Goal: Task Accomplishment & Management: Manage account settings

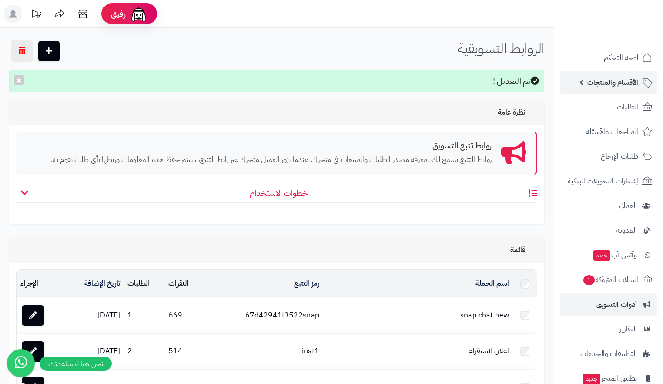
click at [577, 73] on link "الأقسام والمنتجات" at bounding box center [609, 82] width 98 height 22
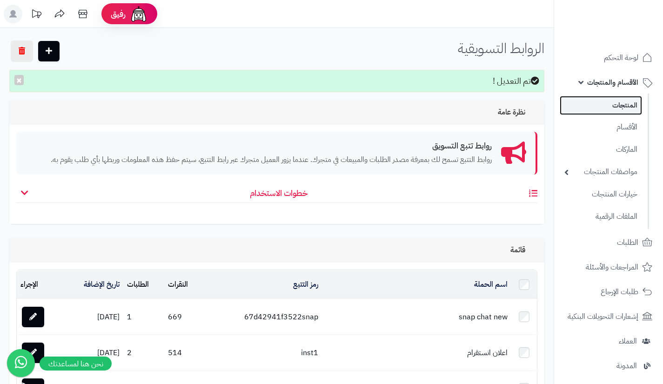
click at [597, 109] on link "المنتجات" at bounding box center [601, 105] width 82 height 19
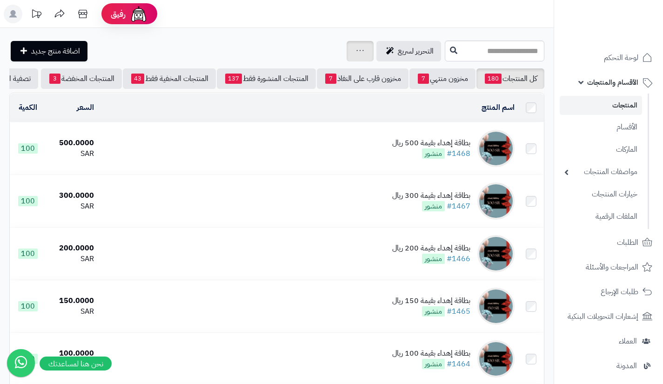
click at [347, 52] on div "جرد مخزون المنتجات جرد مخزون الخيارات فقط تعديل أسعار المنتجات الملصقات تصدير ا…" at bounding box center [360, 51] width 27 height 20
click at [357, 53] on icon at bounding box center [360, 50] width 7 height 6
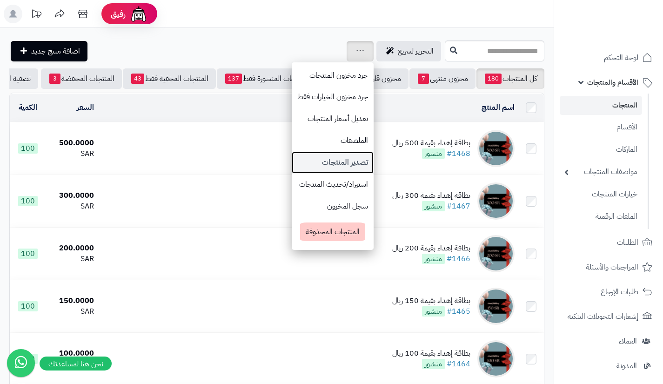
click at [296, 168] on link "تصدير المنتجات" at bounding box center [333, 163] width 82 height 22
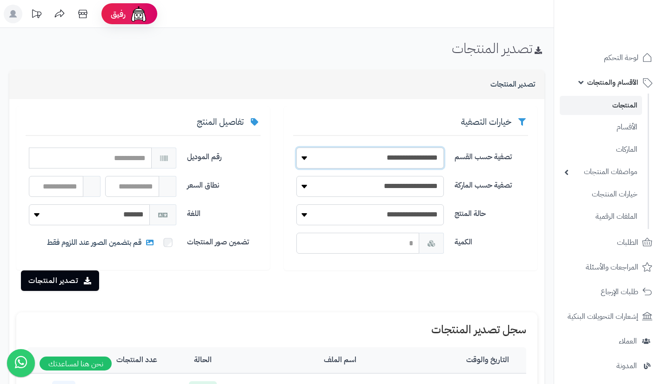
click at [302, 161] on select "**********" at bounding box center [371, 158] width 148 height 21
click at [284, 157] on div "**********" at bounding box center [411, 188] width 268 height 164
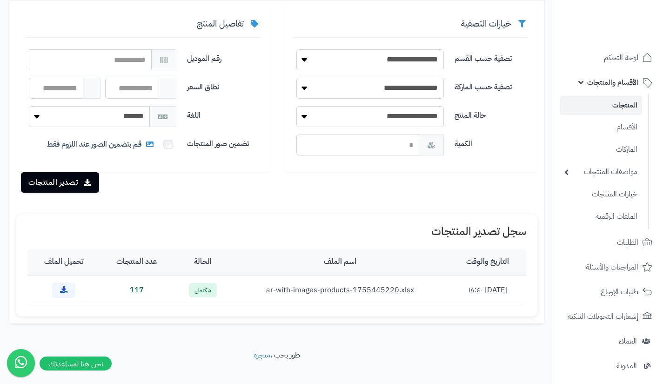
scroll to position [99, 0]
click at [309, 122] on select "**********" at bounding box center [371, 116] width 148 height 21
select select "*"
click at [297, 106] on select "**********" at bounding box center [371, 116] width 148 height 21
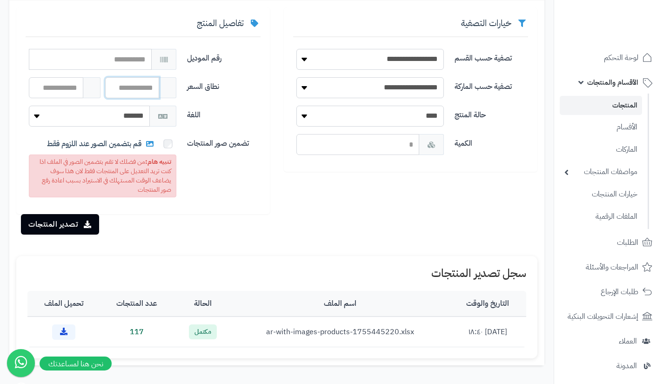
click at [143, 94] on input "number" at bounding box center [132, 87] width 54 height 21
type input "**"
click at [211, 172] on div "تضمين صور المنتجات قم بتضمين الصور عند اللزوم فقط تنبيه هام: من فضلك لا تقم بتض…" at bounding box center [143, 169] width 243 height 71
click at [91, 229] on button "تصدير المنتجات" at bounding box center [60, 224] width 78 height 20
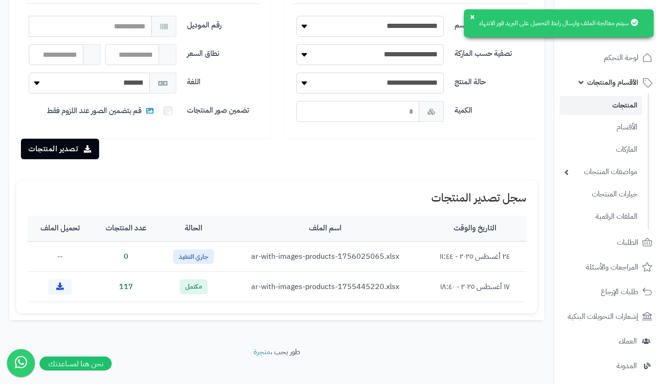
scroll to position [141, 0]
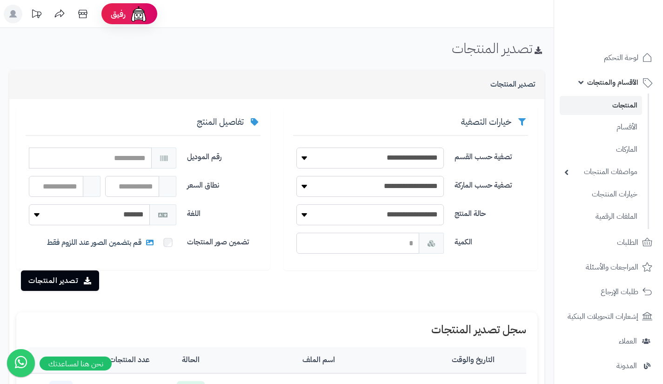
scroll to position [141, 0]
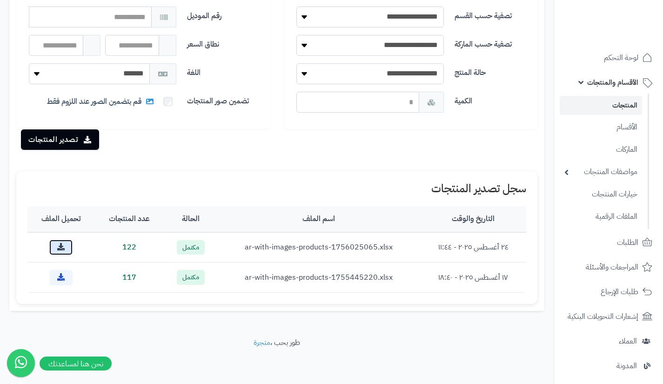
click at [69, 245] on link at bounding box center [60, 247] width 23 height 15
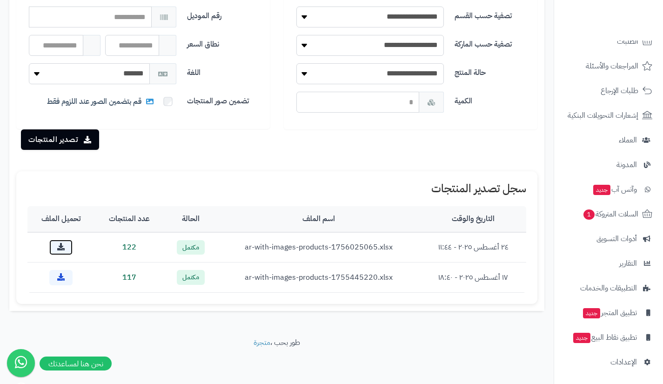
scroll to position [202, 0]
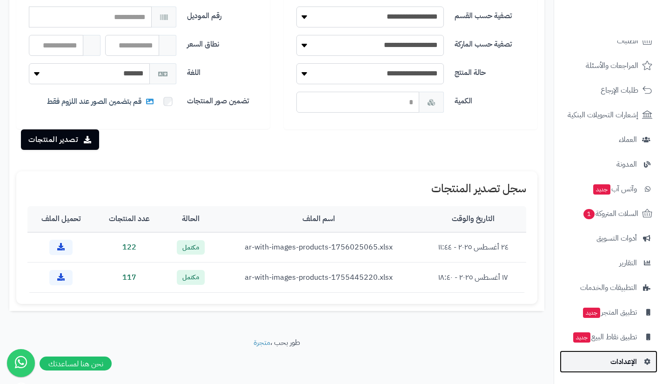
click at [614, 362] on span "الإعدادات" at bounding box center [624, 361] width 27 height 13
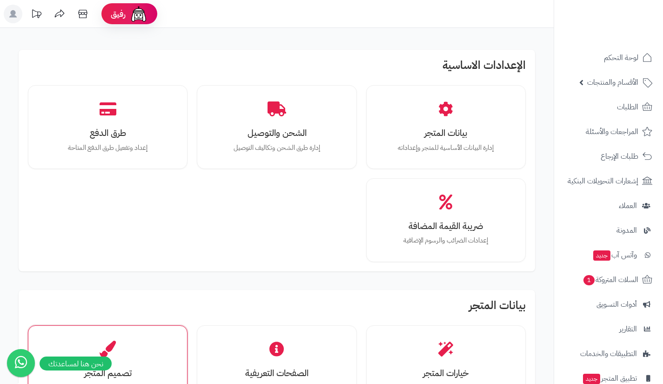
click at [137, 331] on div "تصميم المتجر تخصيص تصميم وشكل المتجر" at bounding box center [108, 367] width 160 height 84
click at [143, 349] on div "تصميم المتجر تخصيص تصميم وشكل المتجر" at bounding box center [108, 367] width 146 height 70
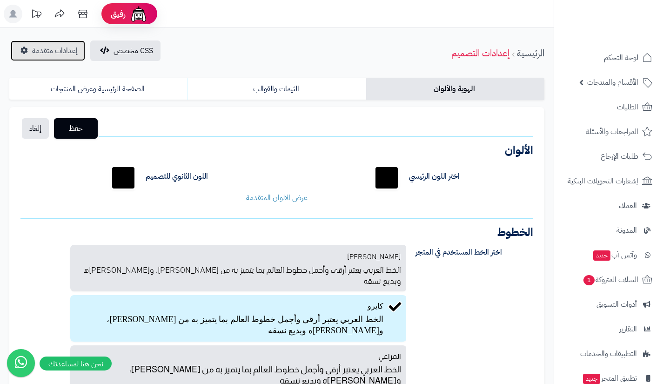
click at [52, 47] on span "إعدادات متقدمة" at bounding box center [55, 50] width 46 height 11
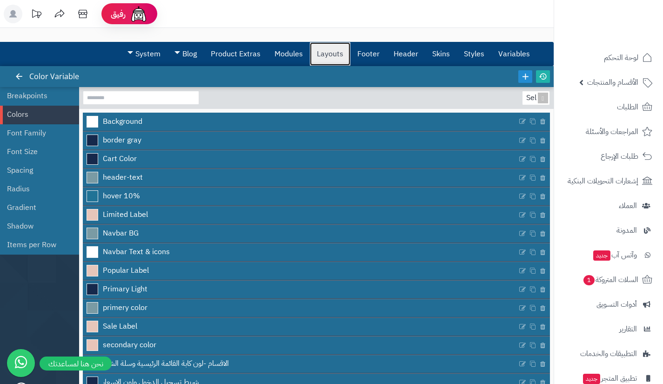
click at [331, 54] on link "Layouts" at bounding box center [330, 53] width 41 height 23
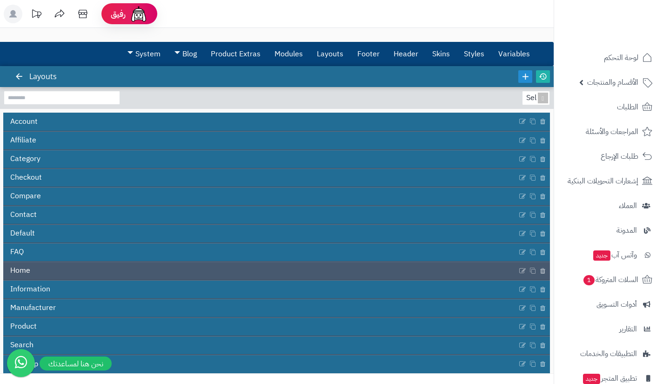
click at [304, 262] on div "Home" at bounding box center [276, 271] width 547 height 19
click at [301, 271] on link "Home" at bounding box center [260, 271] width 514 height 18
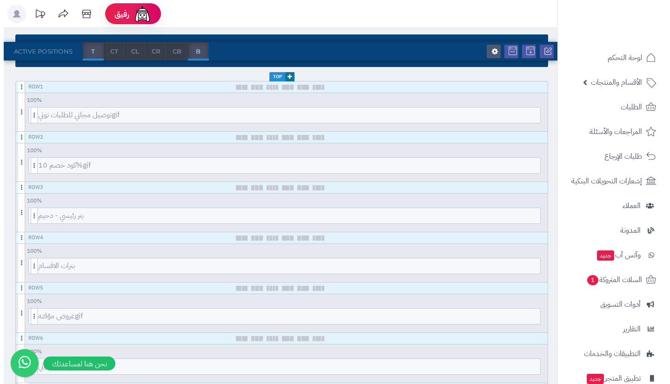
scroll to position [126, 0]
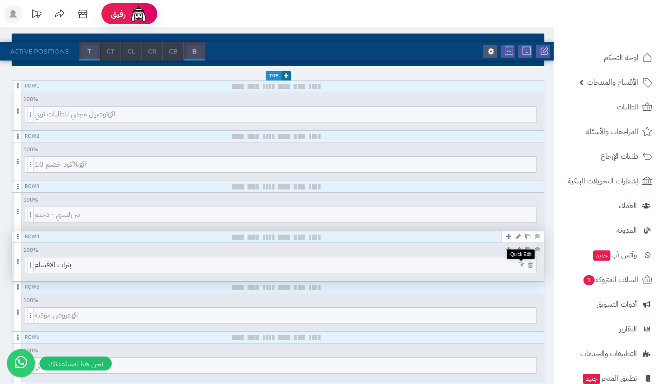
click at [520, 264] on icon at bounding box center [521, 265] width 6 height 7
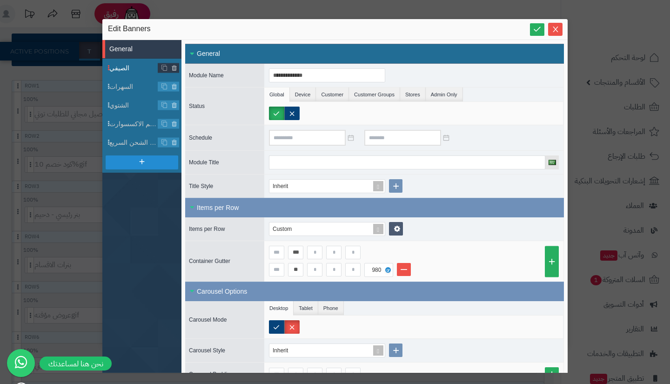
click at [133, 65] on span "الصيفي" at bounding box center [133, 68] width 49 height 10
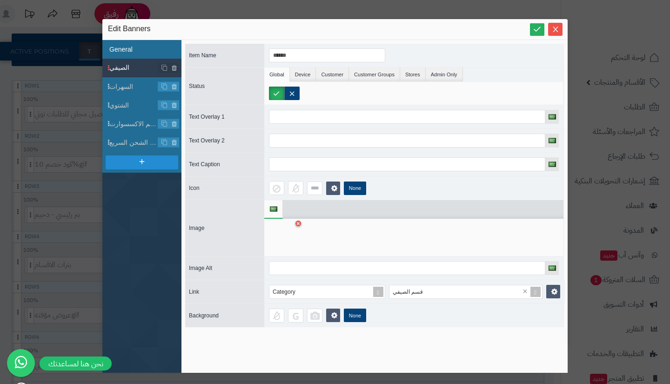
click at [136, 53] on li "General" at bounding box center [141, 49] width 79 height 19
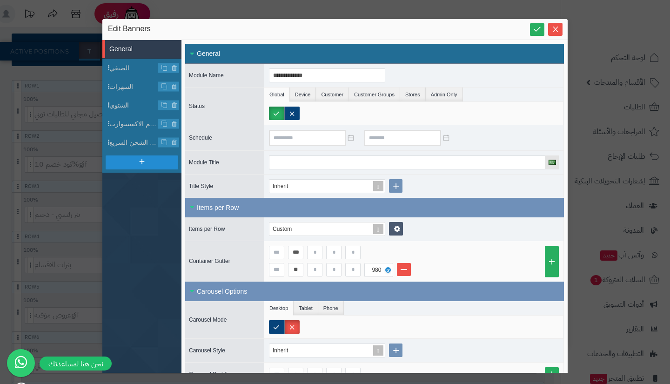
click at [90, 238] on div "**********" at bounding box center [335, 192] width 670 height 384
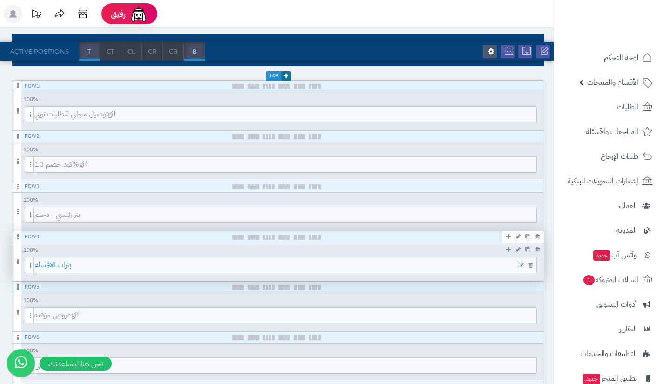
click at [188, 265] on span "بنرات الاقسام" at bounding box center [285, 264] width 502 height 15
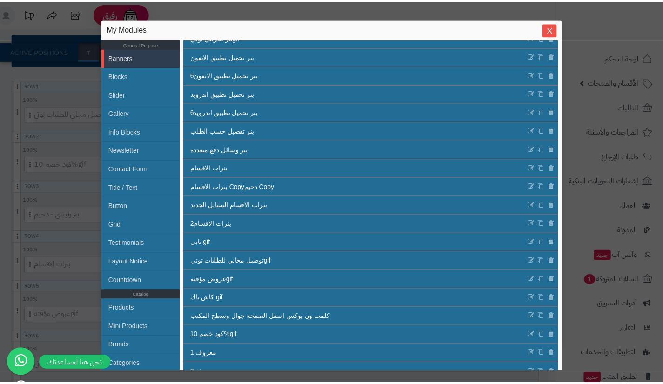
scroll to position [236, 0]
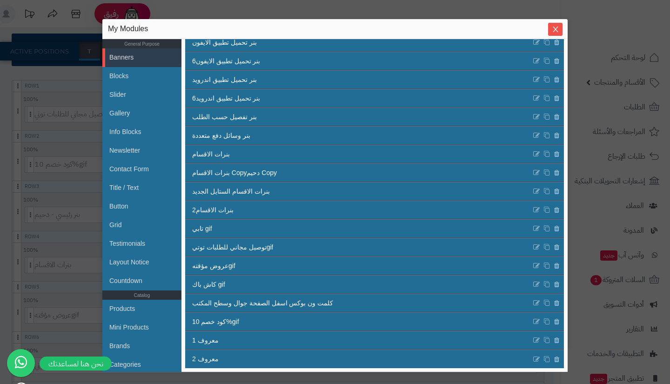
click at [308, 9] on div "sentinelStart My Modules General Purpose Banners Blocks Slider Gallery Info Blo…" at bounding box center [335, 192] width 670 height 384
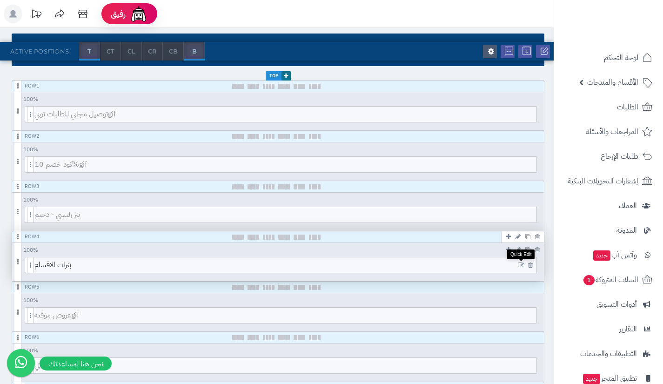
click at [520, 265] on icon at bounding box center [521, 265] width 6 height 7
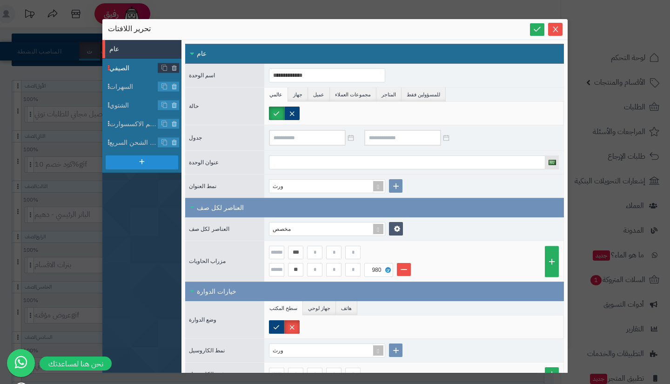
click at [128, 70] on span "الصيفي" at bounding box center [133, 68] width 49 height 10
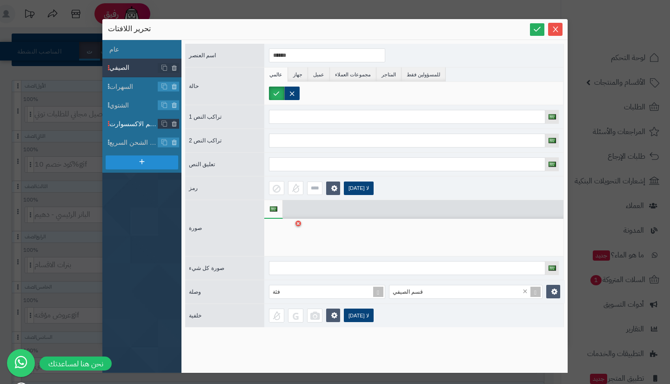
click at [130, 122] on span "قسم الاكسسوارت" at bounding box center [133, 124] width 49 height 10
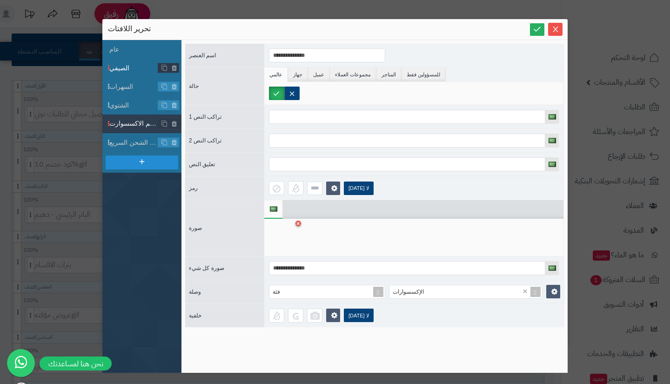
click at [132, 65] on span "الصيفي" at bounding box center [133, 68] width 49 height 10
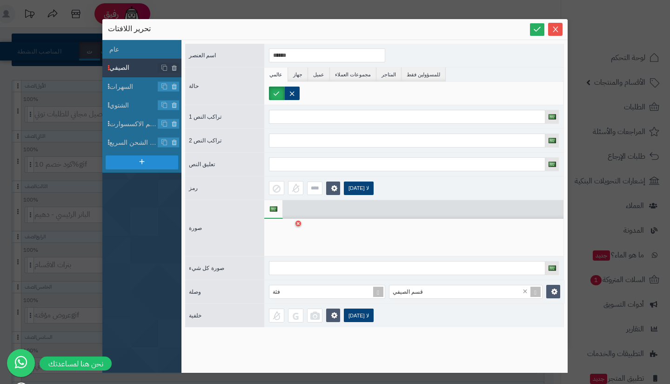
click at [603, 238] on div "سنتينل ستارت تحرير اللافتات عام الصيفي السهرات الشتوي قسم الاكسسوارت قسم الشحن …" at bounding box center [335, 192] width 670 height 384
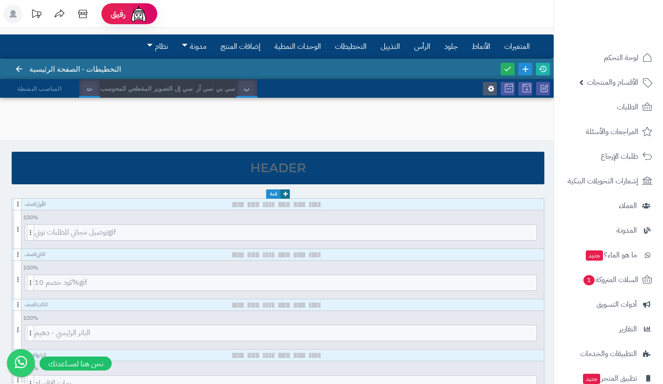
scroll to position [0, 0]
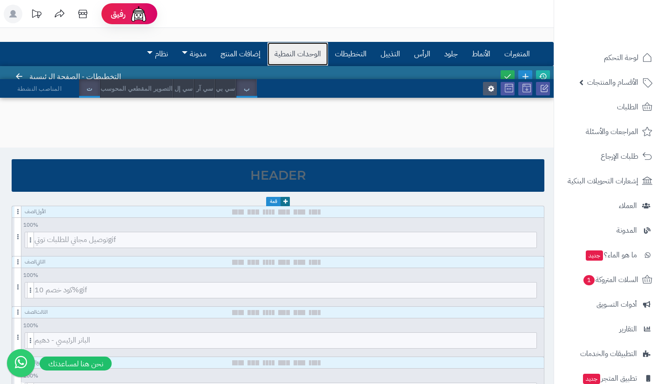
click at [292, 50] on font "الوحدات النمطية" at bounding box center [298, 53] width 47 height 11
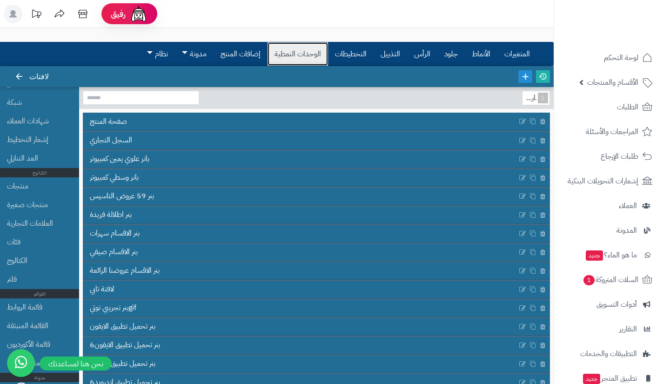
scroll to position [173, 0]
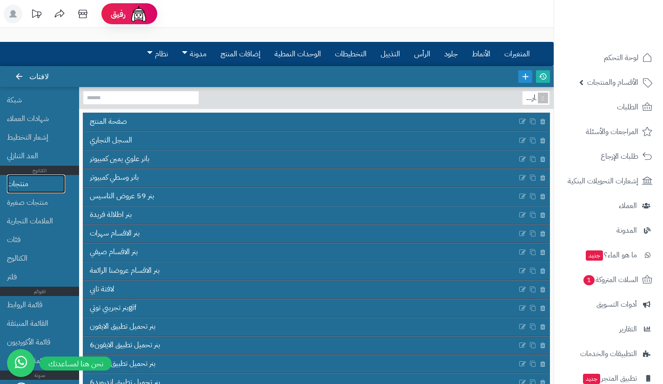
click at [55, 176] on link "منتجات" at bounding box center [36, 184] width 58 height 19
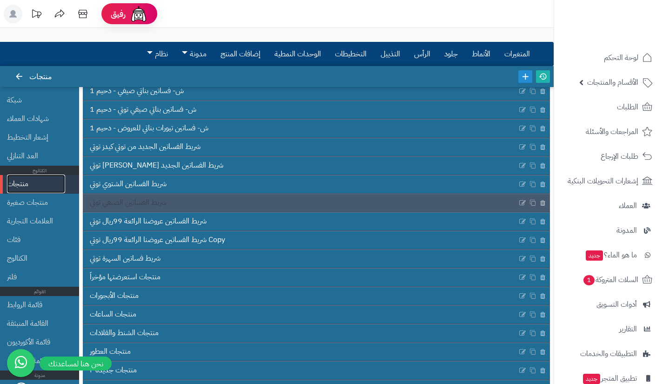
scroll to position [554, 0]
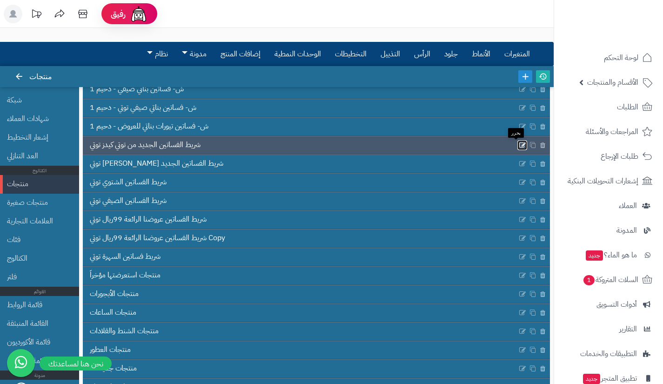
click at [519, 144] on icon at bounding box center [522, 145] width 7 height 8
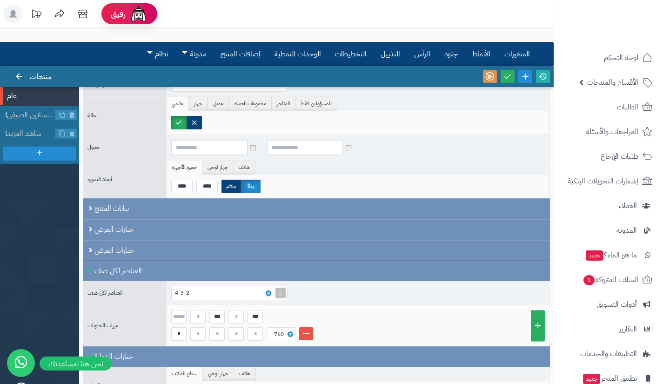
scroll to position [41, 0]
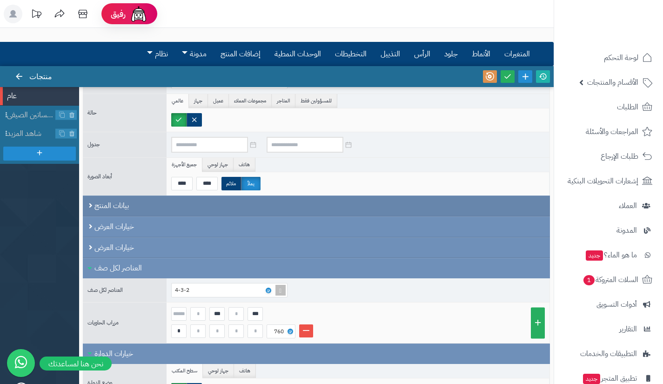
click at [161, 207] on div "بيانات المنتج" at bounding box center [316, 206] width 467 height 21
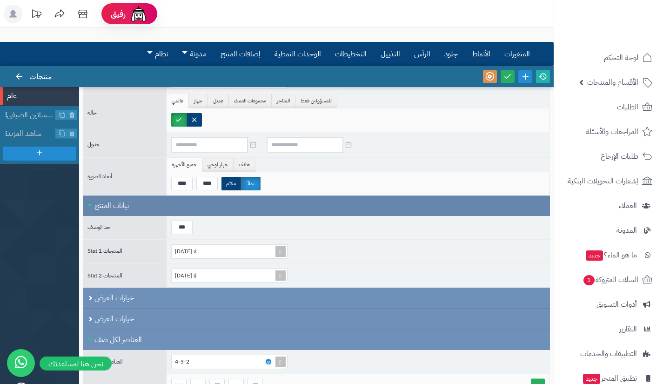
click at [153, 205] on div "بيانات المنتج" at bounding box center [316, 206] width 467 height 20
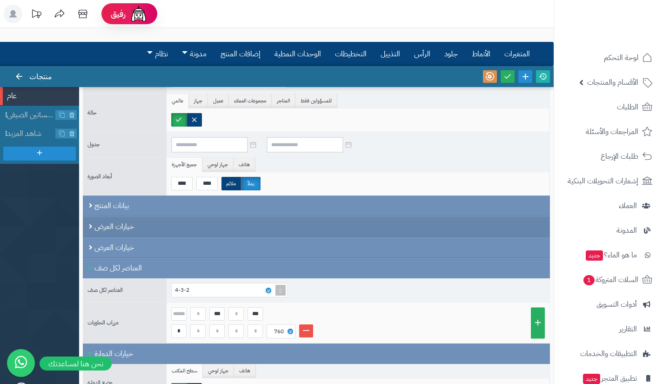
click at [150, 218] on div "خيارات العرض" at bounding box center [316, 226] width 467 height 21
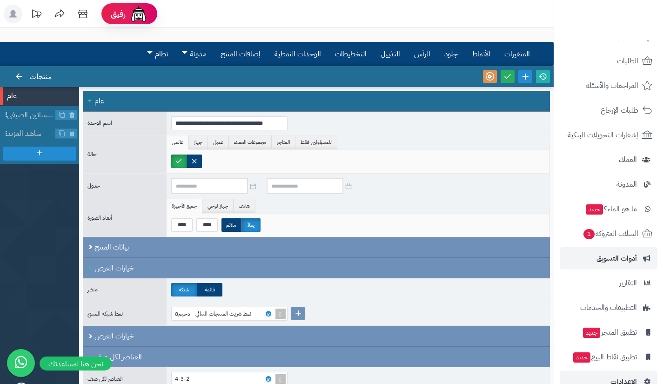
scroll to position [47, 0]
click at [600, 253] on span "أدوات التسويق" at bounding box center [617, 257] width 41 height 13
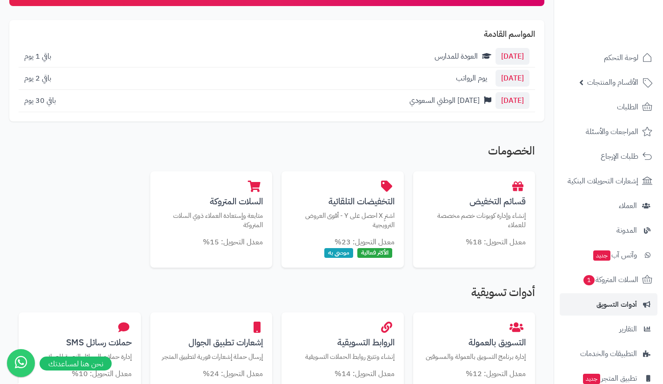
scroll to position [90, 0]
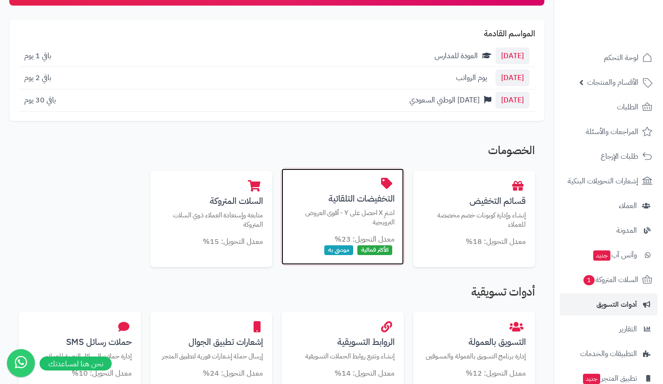
click at [367, 232] on div "التخفيضات التلقائية اشترِ X احصل على Y - أقوى العروض الترويجية معدل التحويل: 23…" at bounding box center [343, 217] width 122 height 96
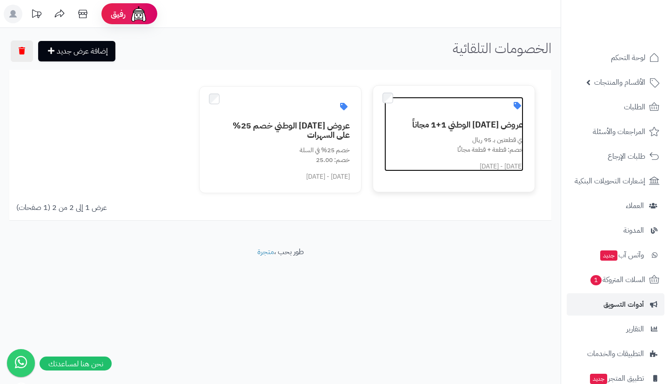
click at [467, 127] on h3 "عروض اليوم الوطني 1+1 مجاناً" at bounding box center [460, 124] width 128 height 9
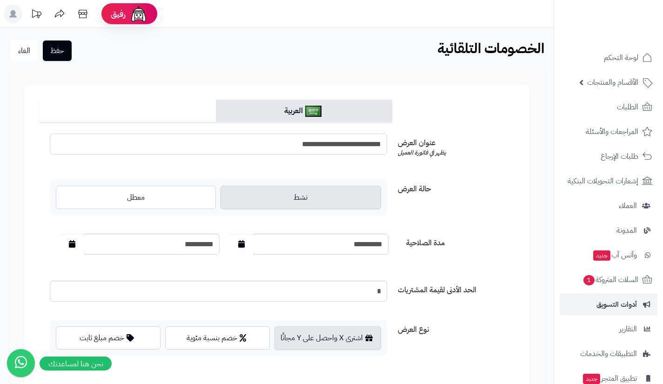
click at [333, 145] on input "**********" at bounding box center [219, 144] width 338 height 21
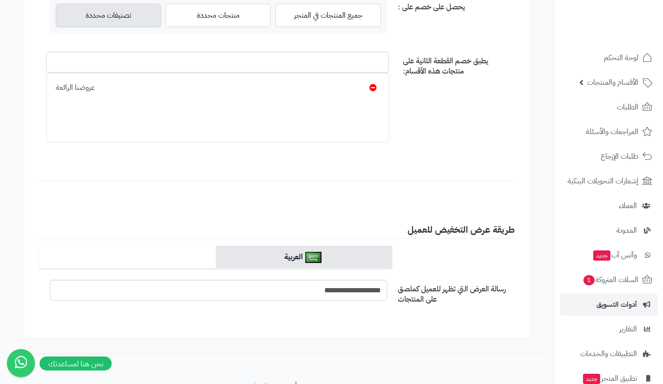
scroll to position [771, 0]
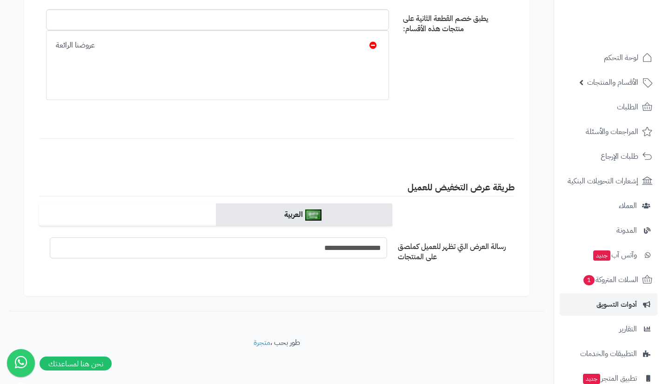
click at [345, 250] on input "**********" at bounding box center [219, 247] width 338 height 21
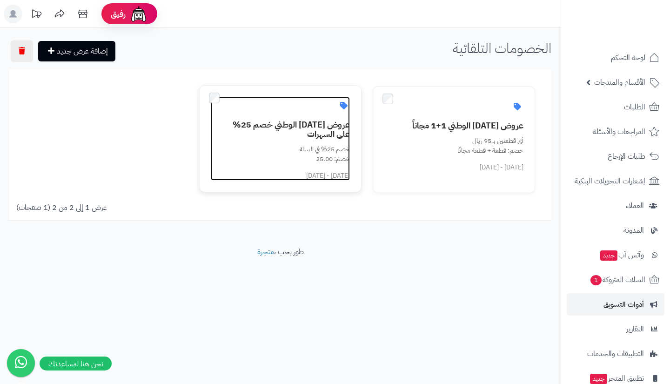
click at [334, 145] on div "خصم 25% في السلة خصم: 25.00" at bounding box center [286, 154] width 128 height 20
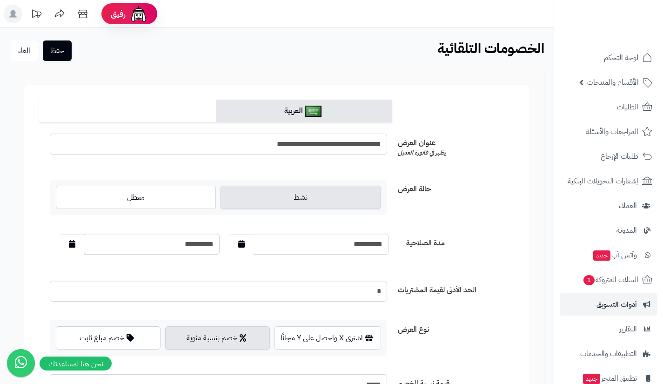
click at [325, 150] on input "**********" at bounding box center [219, 144] width 338 height 21
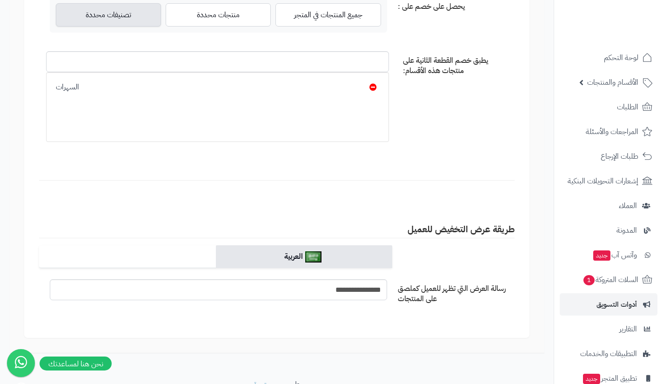
scroll to position [732, 0]
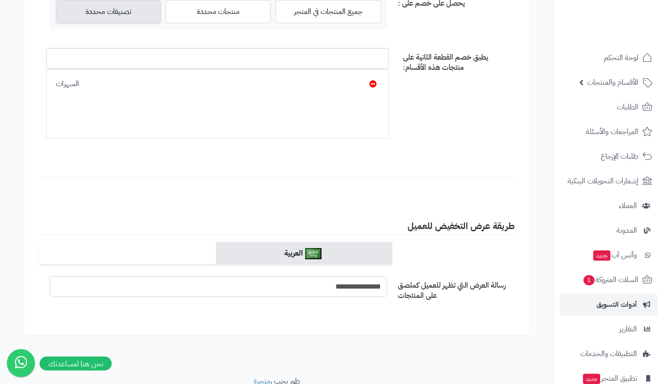
click at [359, 284] on input "**********" at bounding box center [219, 286] width 338 height 21
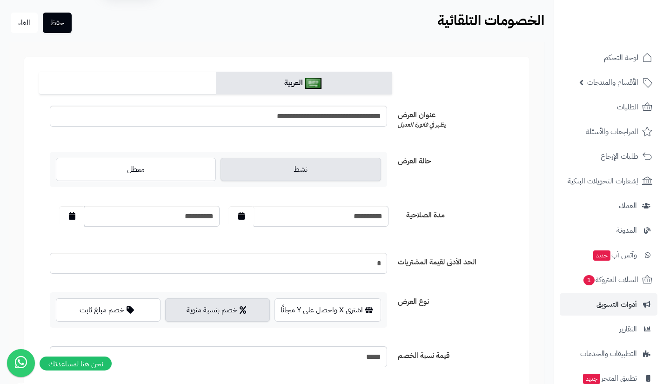
scroll to position [0, 0]
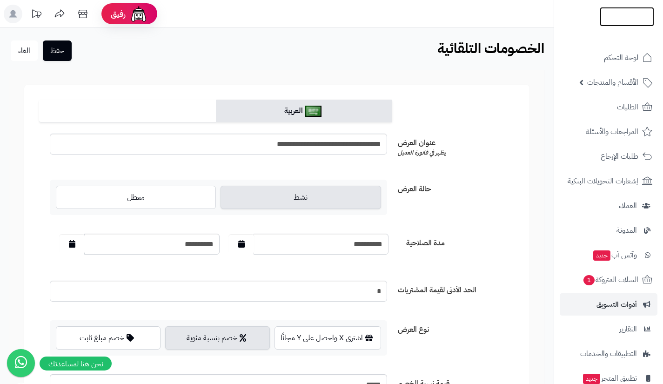
click at [619, 27] on img at bounding box center [627, 37] width 54 height 20
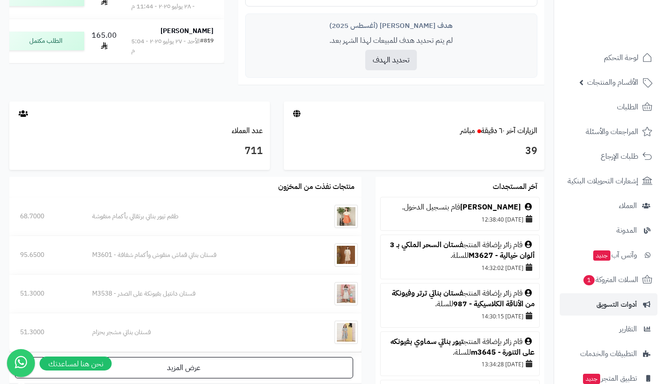
scroll to position [393, 0]
click at [527, 134] on link "الزيارات آخر ٦٠ دقيقة مباشر" at bounding box center [498, 131] width 77 height 11
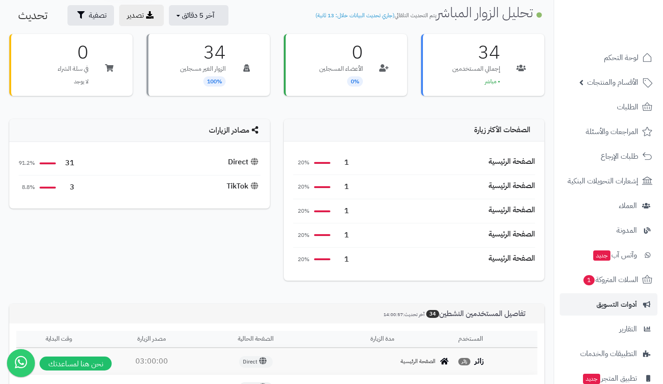
scroll to position [38, 0]
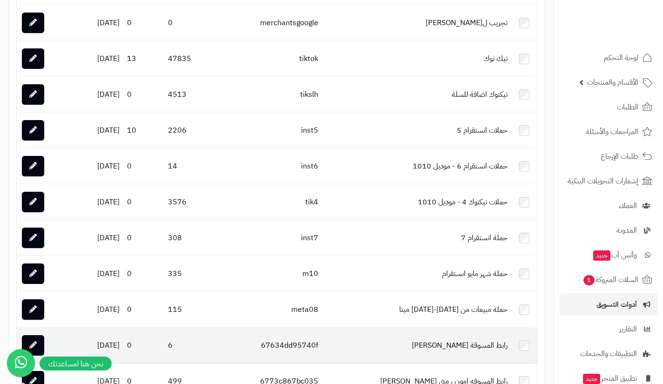
scroll to position [872, 0]
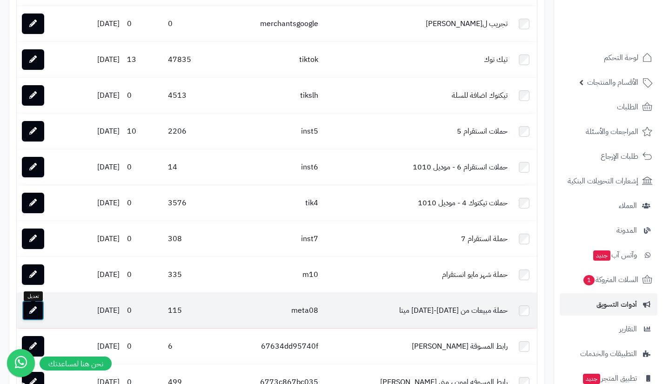
click at [39, 318] on link at bounding box center [33, 310] width 22 height 20
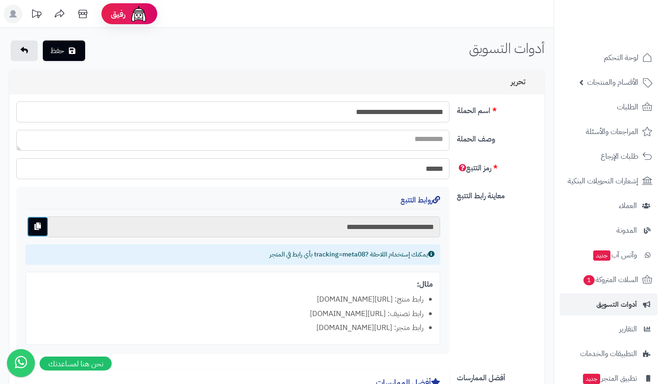
click at [40, 228] on icon "button" at bounding box center [37, 226] width 7 height 7
click at [25, 52] on icon at bounding box center [23, 50] width 7 height 7
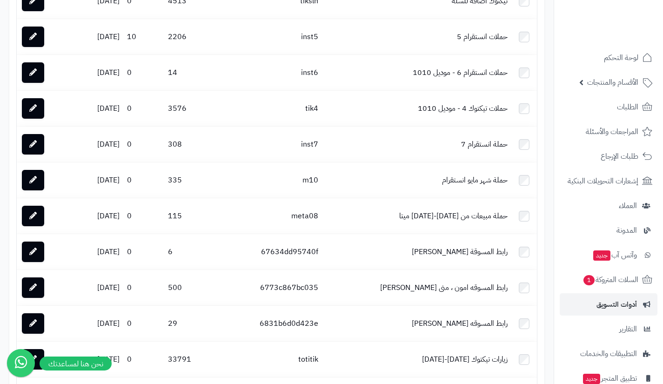
scroll to position [967, 0]
